Goal: Information Seeking & Learning: Learn about a topic

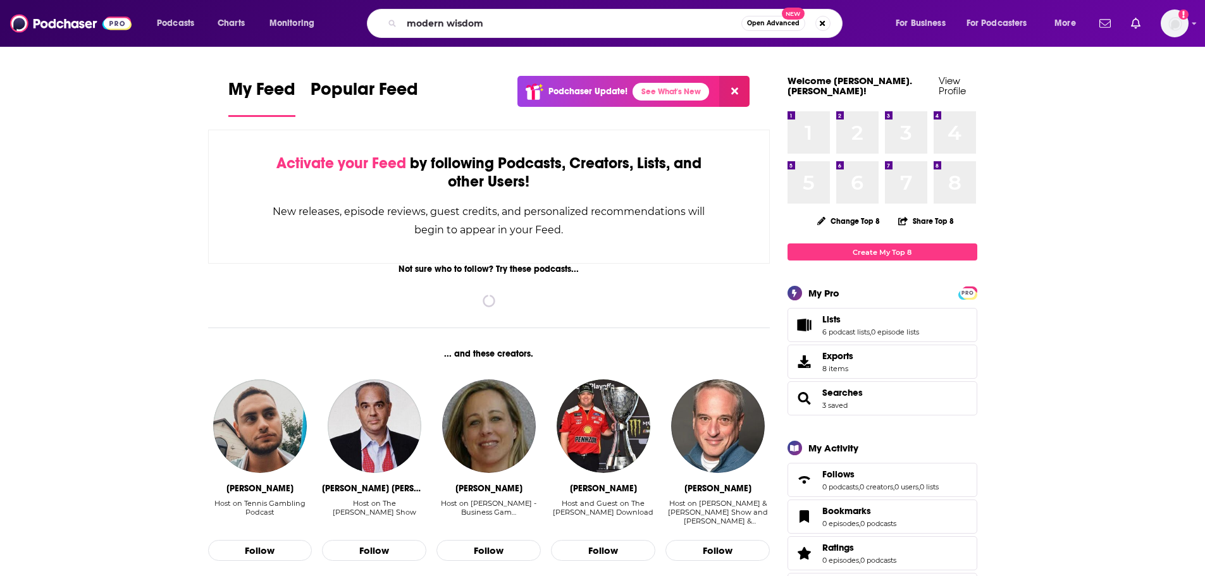
type input "modern wisdom"
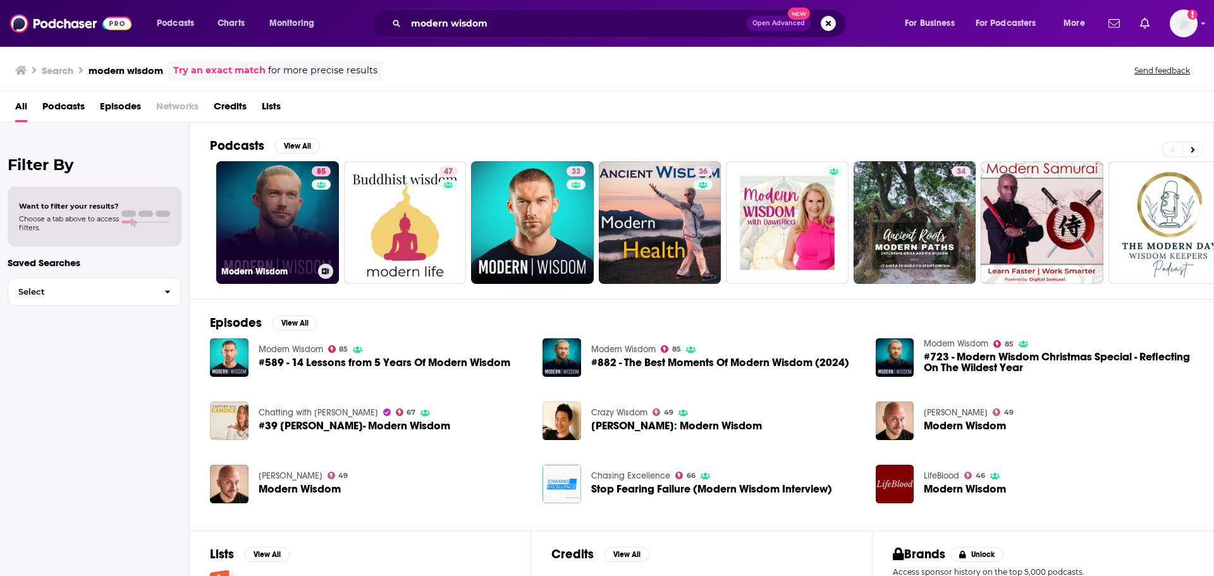
click at [281, 240] on link "85 Modern Wisdom" at bounding box center [277, 222] width 123 height 123
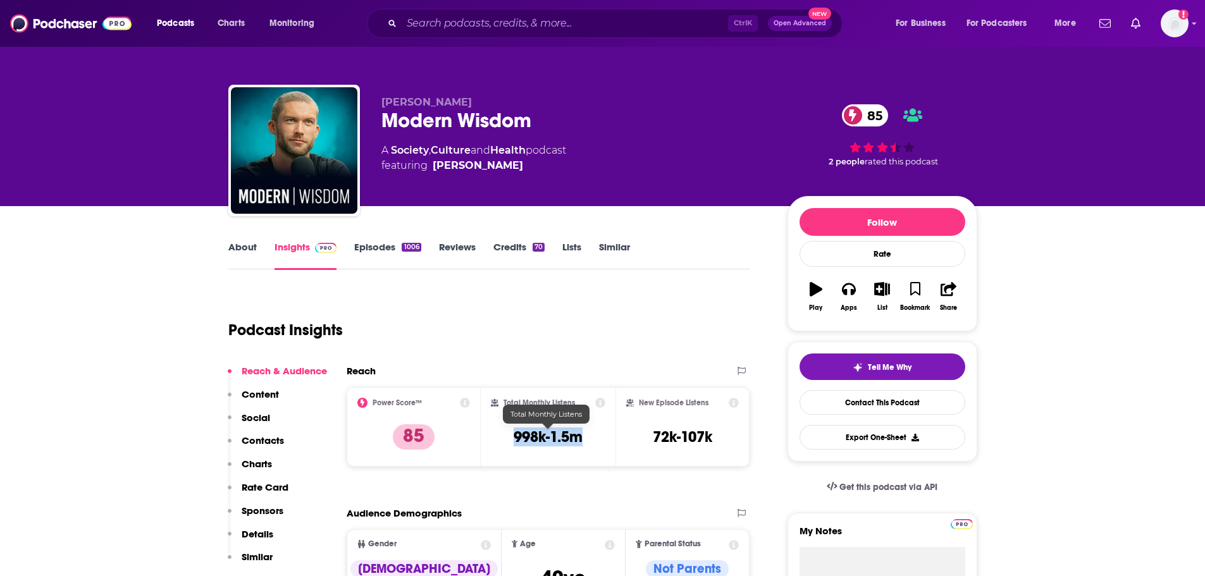
drag, startPoint x: 596, startPoint y: 440, endPoint x: 514, endPoint y: 434, distance: 83.0
click at [514, 434] on div "Total Monthly Listens 998k-1.5m" at bounding box center [548, 427] width 114 height 58
copy h3 "998k-1.5m"
click at [399, 245] on link "Episodes 1006" at bounding box center [387, 255] width 66 height 29
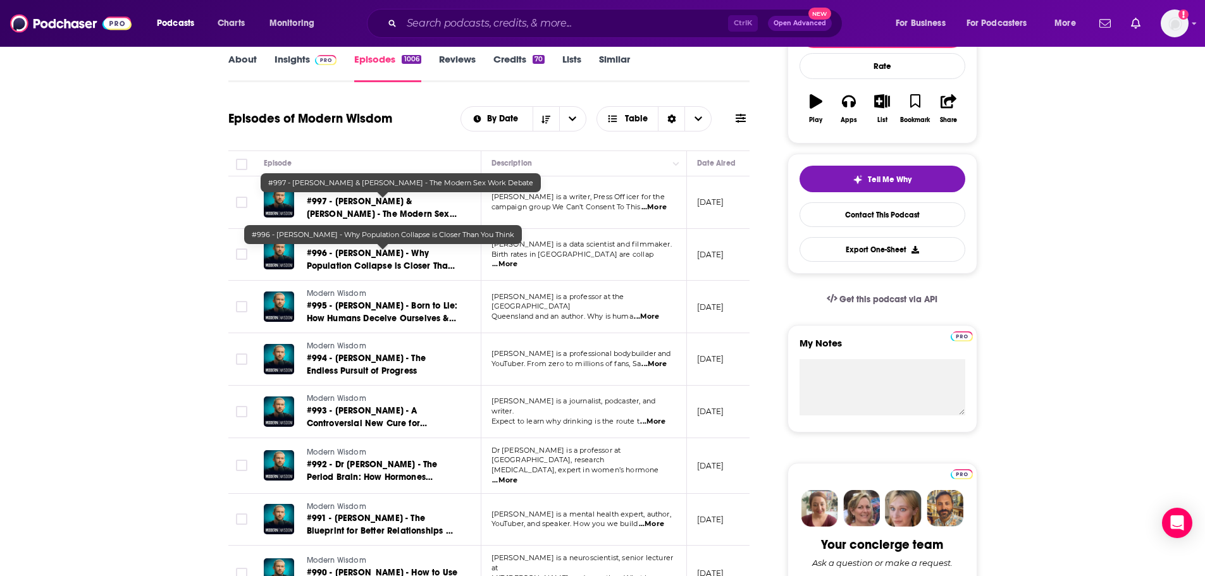
scroll to position [190, 0]
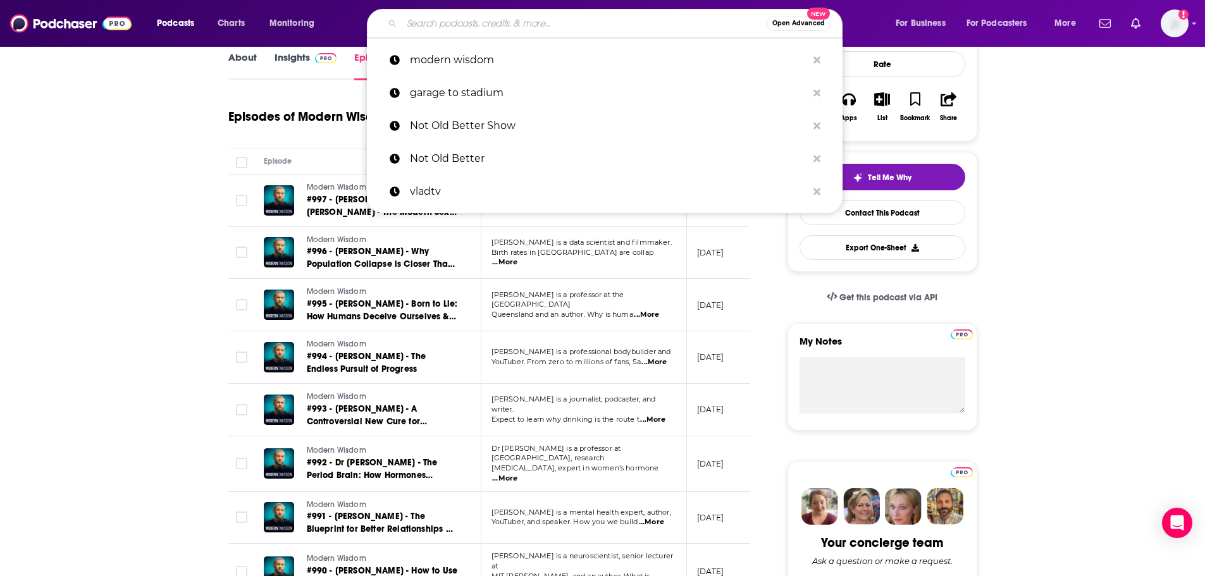
click at [458, 20] on input "Search podcasts, credits, & more..." at bounding box center [584, 23] width 365 height 20
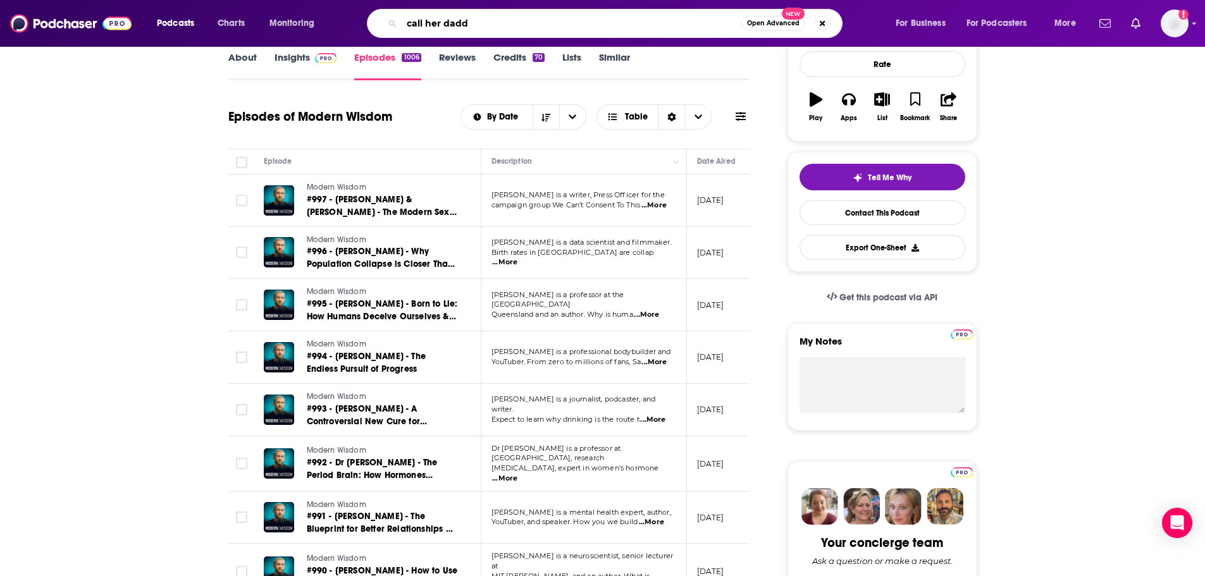
type input "call her daddy"
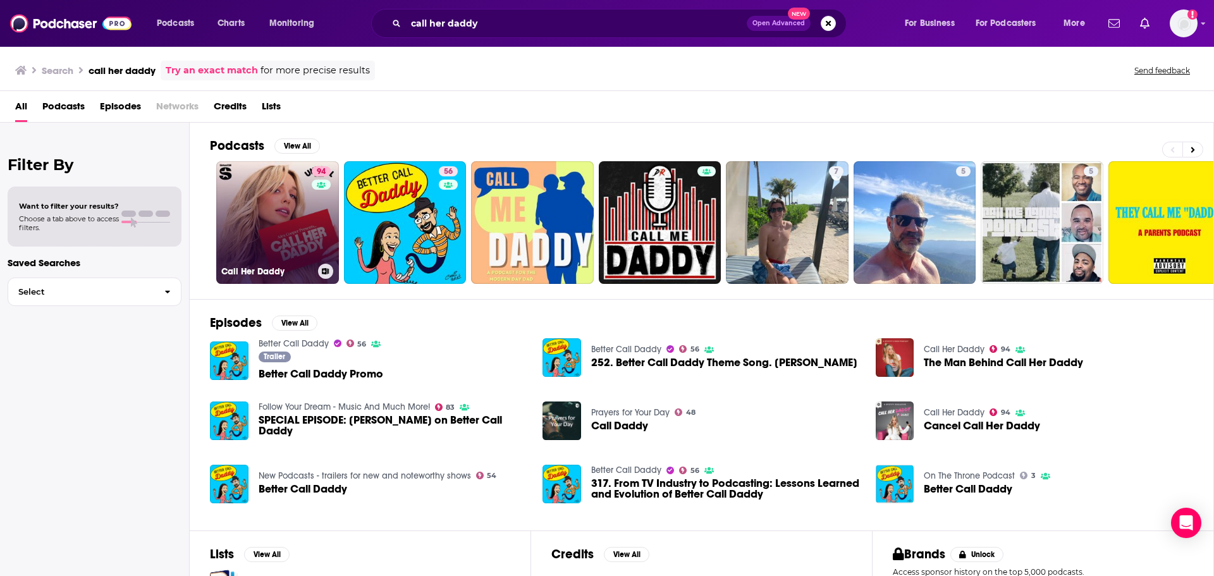
click at [296, 214] on link "94 Call Her Daddy" at bounding box center [277, 222] width 123 height 123
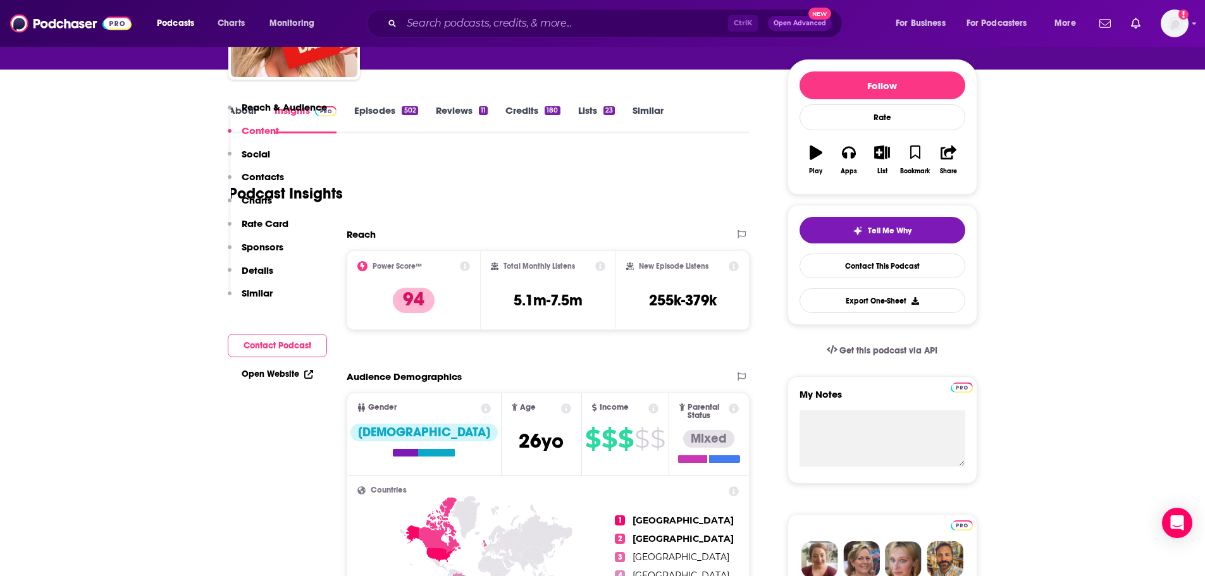
scroll to position [126, 0]
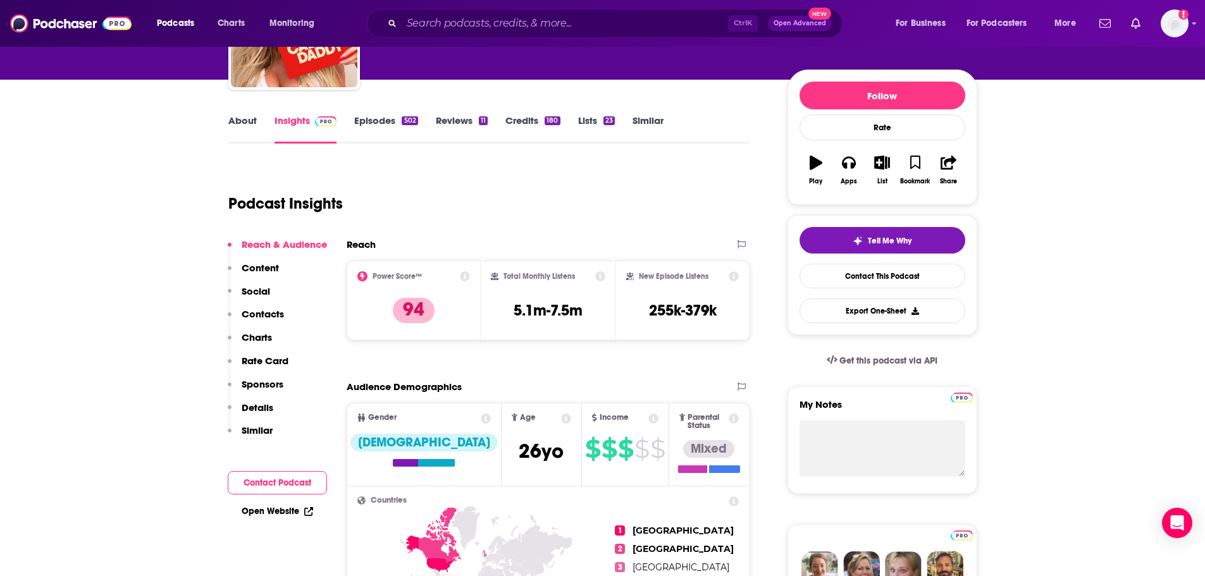
click at [397, 121] on link "Episodes 502" at bounding box center [385, 128] width 63 height 29
